Goal: Check status: Check status

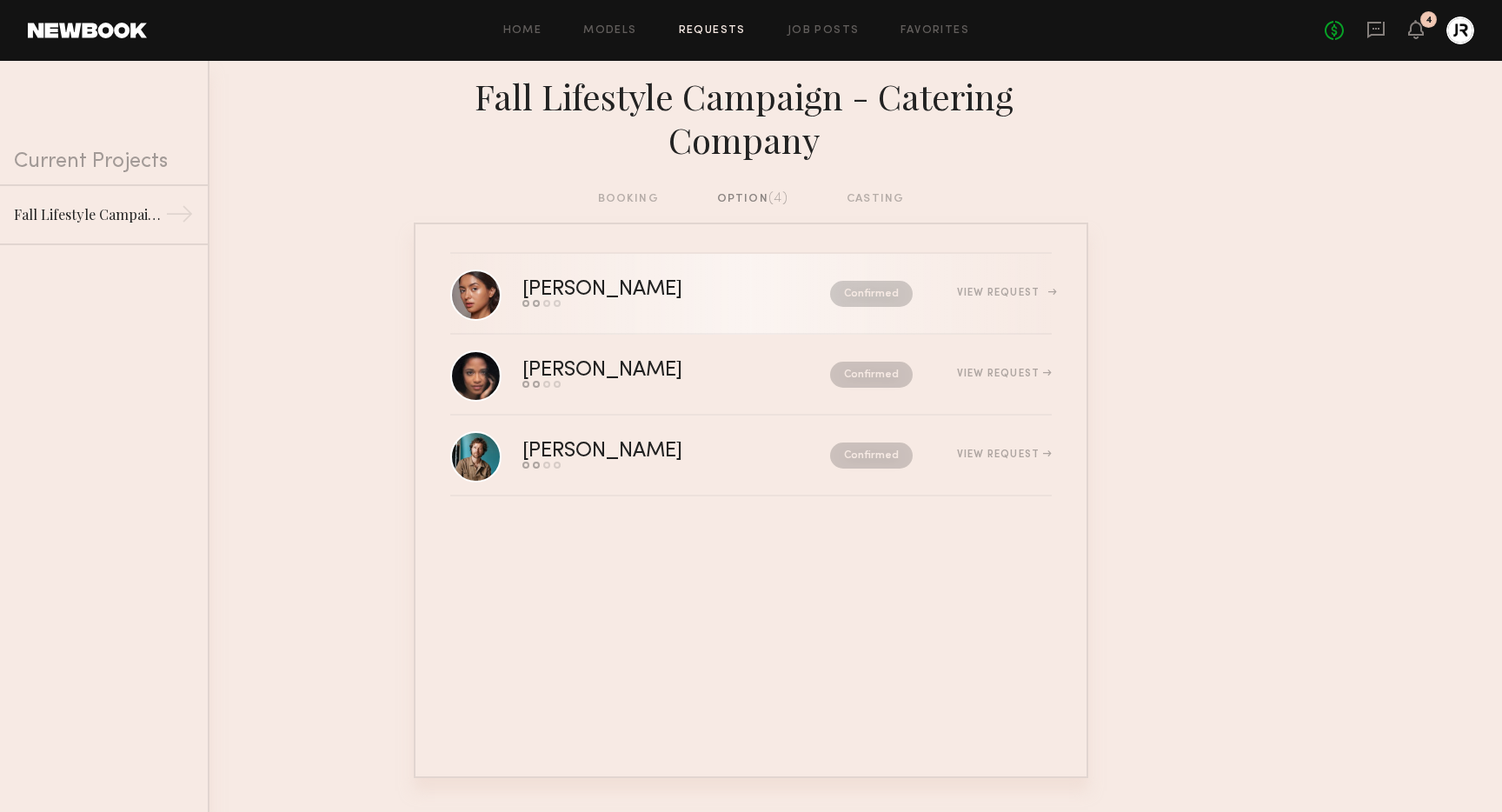
click at [819, 293] on div "Confirmed" at bounding box center [834, 294] width 157 height 26
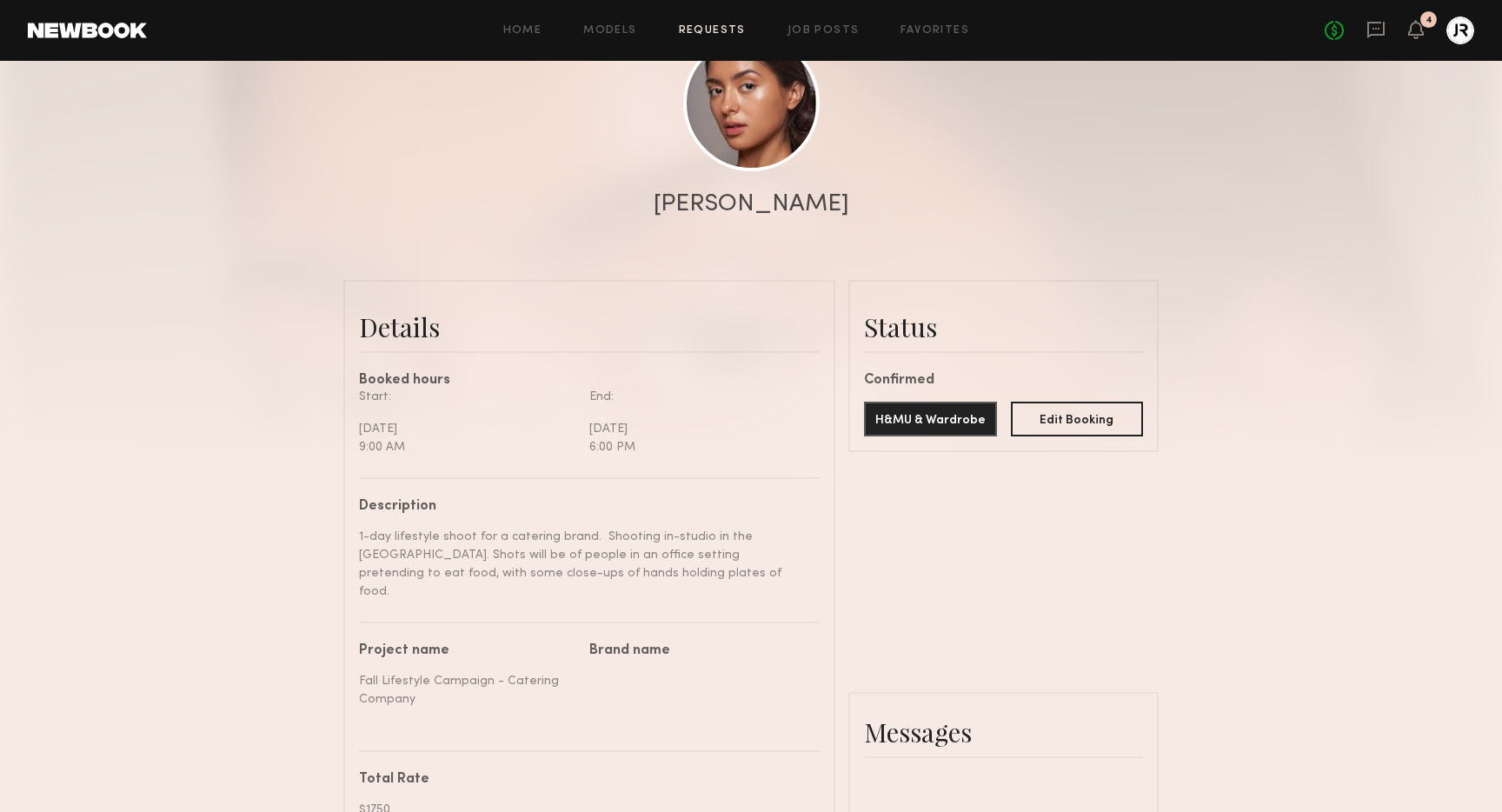
scroll to position [218, 0]
click at [901, 417] on button "H&MU & Wardrobe" at bounding box center [930, 416] width 133 height 34
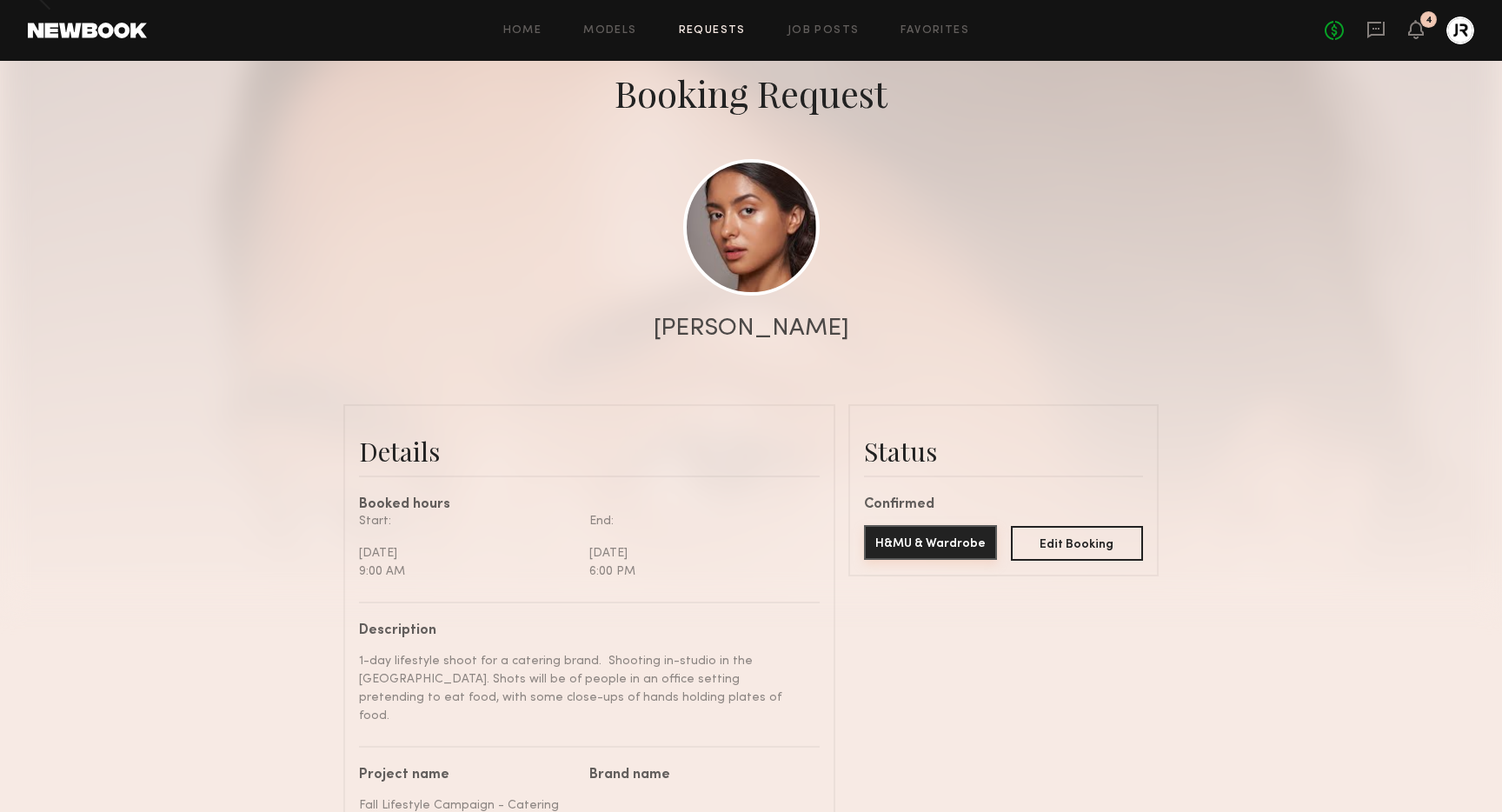
scroll to position [0, 0]
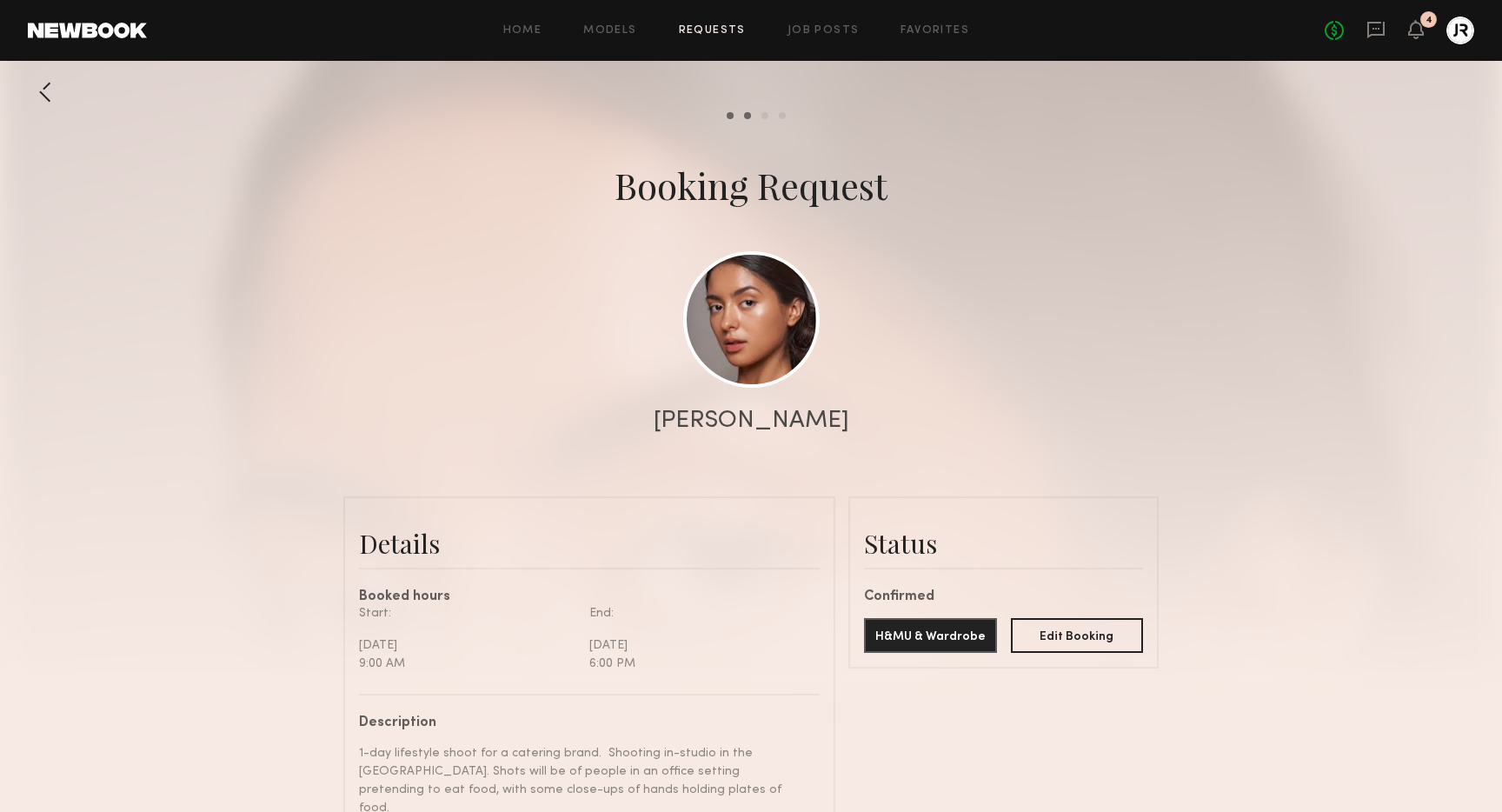
click at [42, 85] on div at bounding box center [45, 91] width 34 height 34
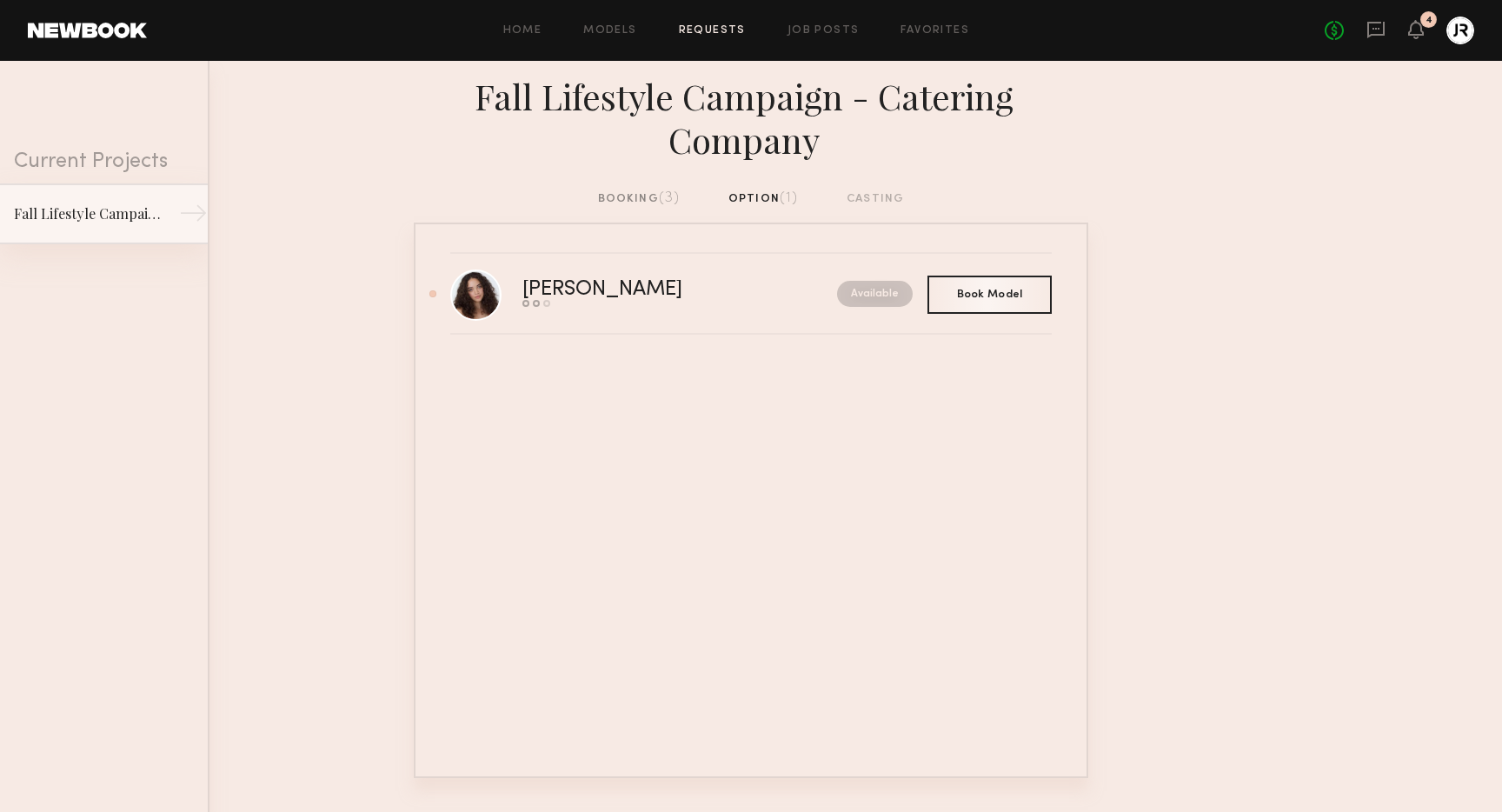
click at [100, 210] on div "Fall Lifestyle Campaign - Catering Company" at bounding box center [90, 213] width 151 height 21
click at [615, 197] on div "booking (3)" at bounding box center [639, 199] width 83 height 20
